Goal: Entertainment & Leisure: Consume media (video, audio)

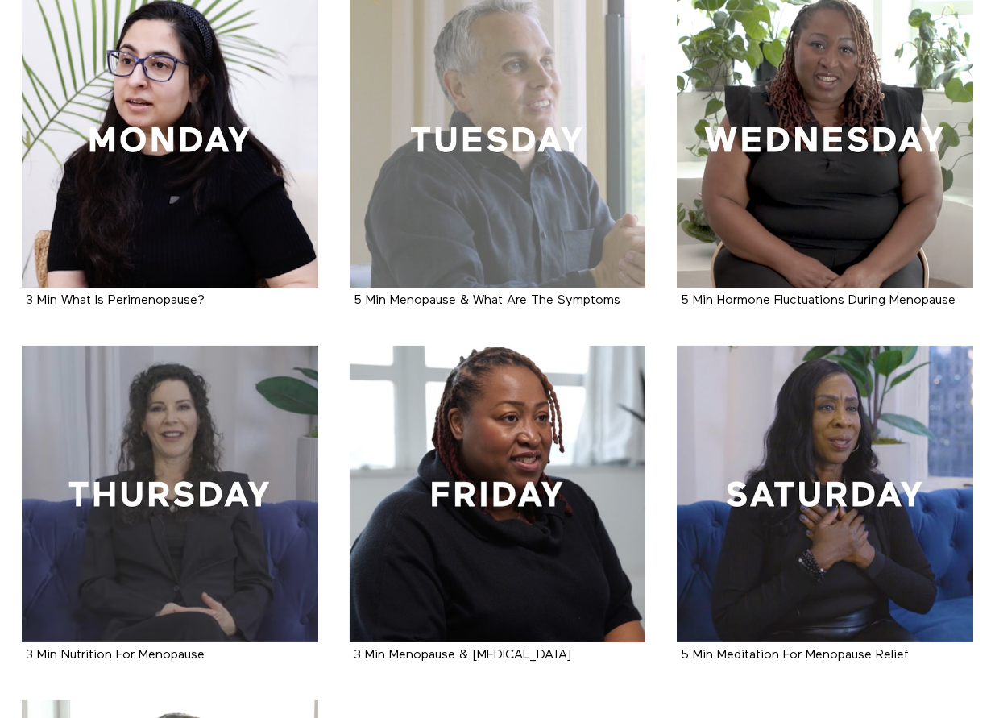
scroll to position [564, 0]
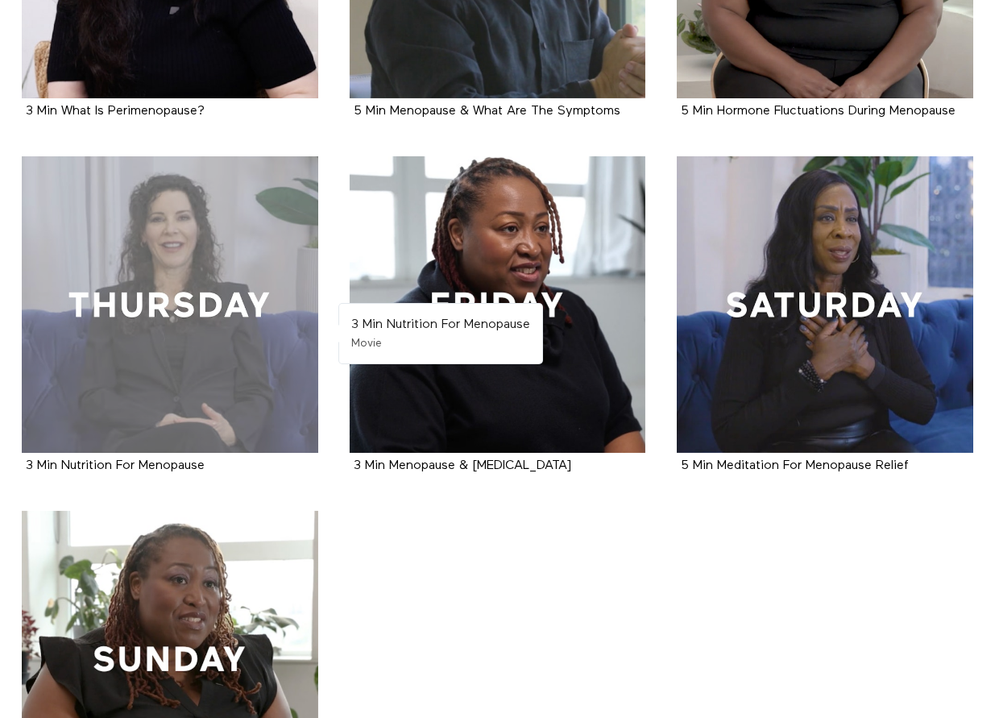
click at [152, 304] on div at bounding box center [170, 304] width 296 height 296
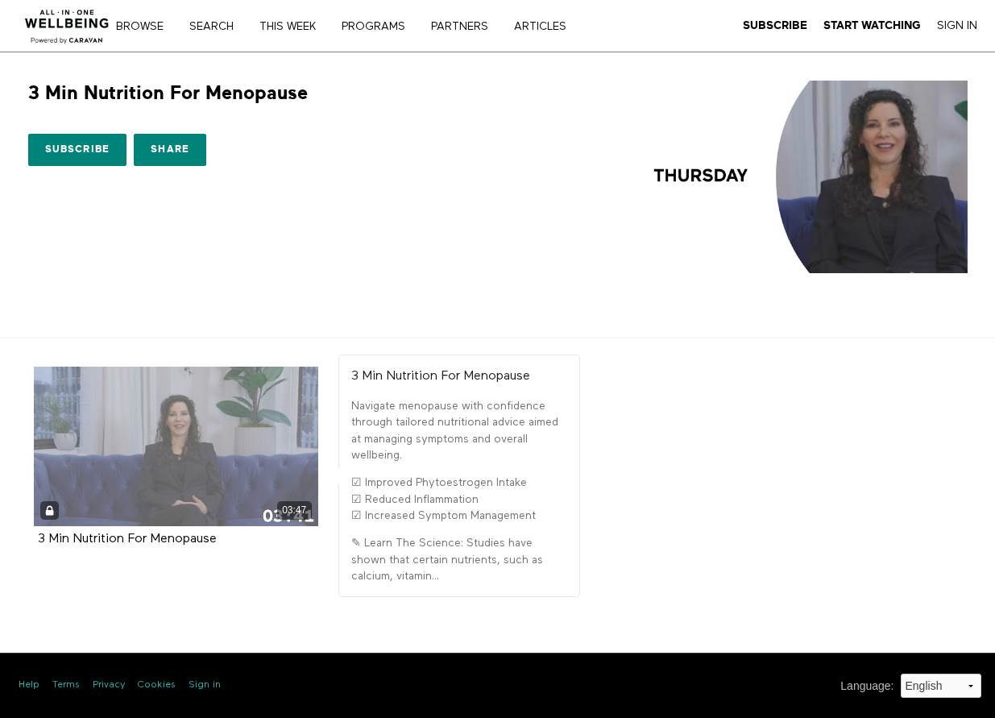
click at [116, 506] on div "03:47" at bounding box center [176, 510] width 284 height 19
